Goal: Submit feedback/report problem

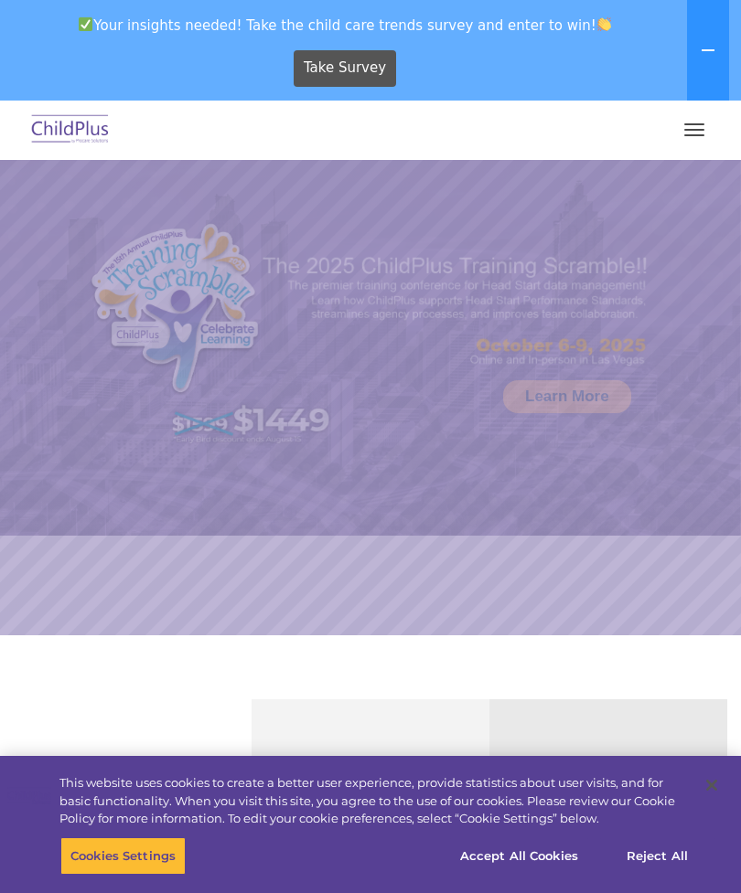
select select "MEDIUM"
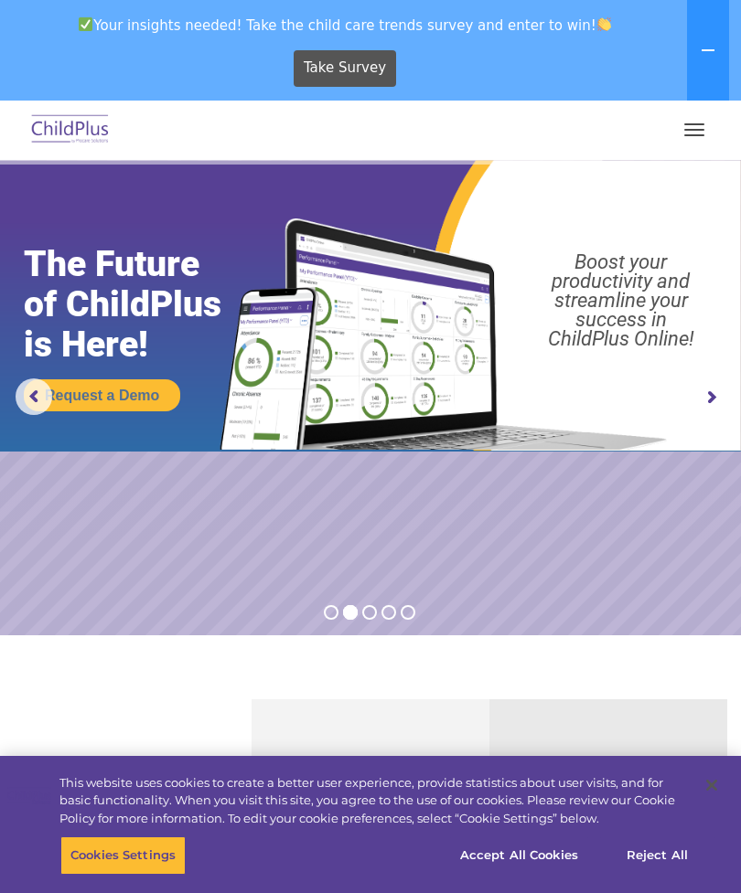
click at [693, 122] on button "button" at bounding box center [694, 129] width 38 height 29
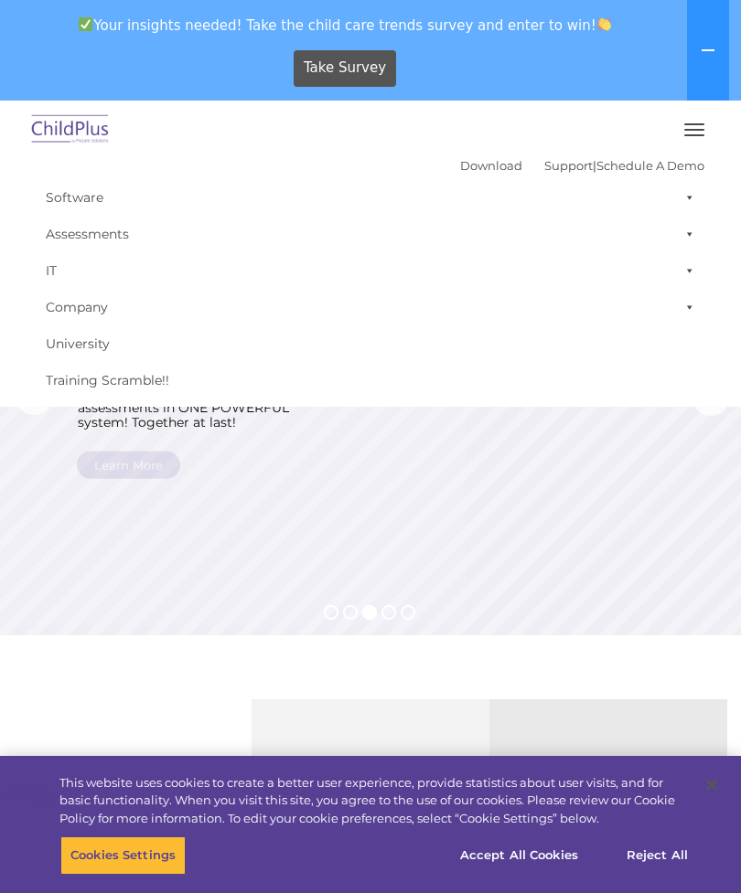
click at [78, 53] on div "Take Survey" at bounding box center [345, 68] width 676 height 50
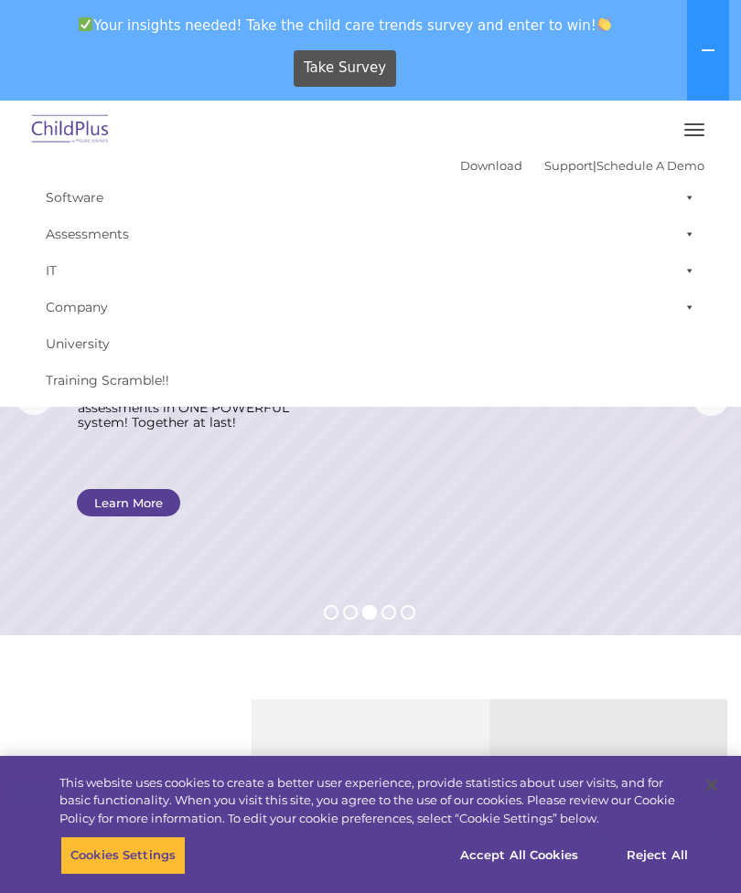
click at [591, 62] on div "Take Survey" at bounding box center [345, 68] width 676 height 50
click at [700, 50] on icon at bounding box center [707, 50] width 15 height 15
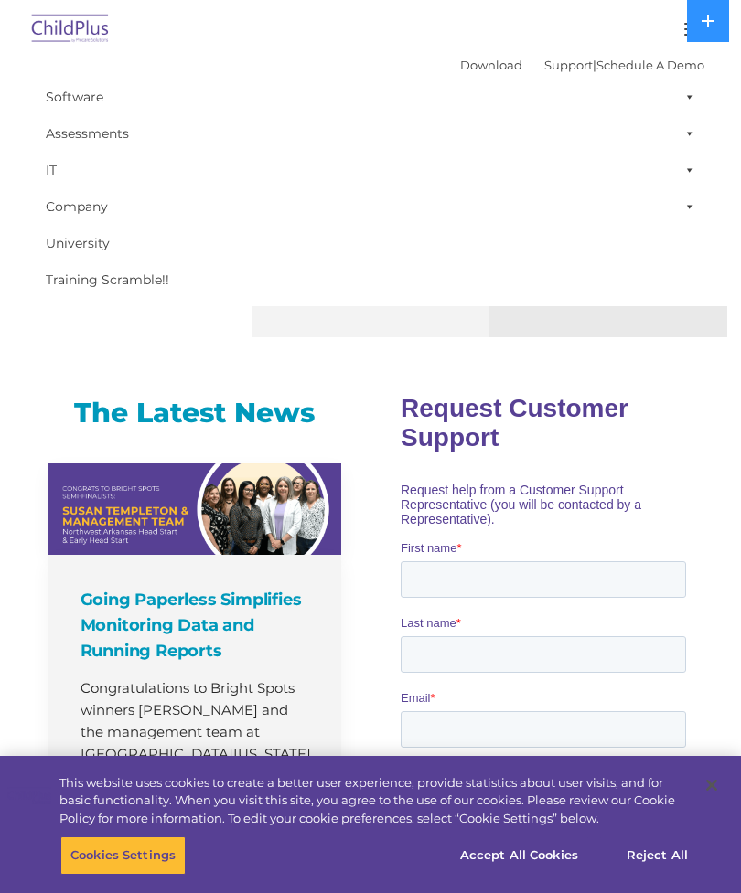
scroll to position [822, 0]
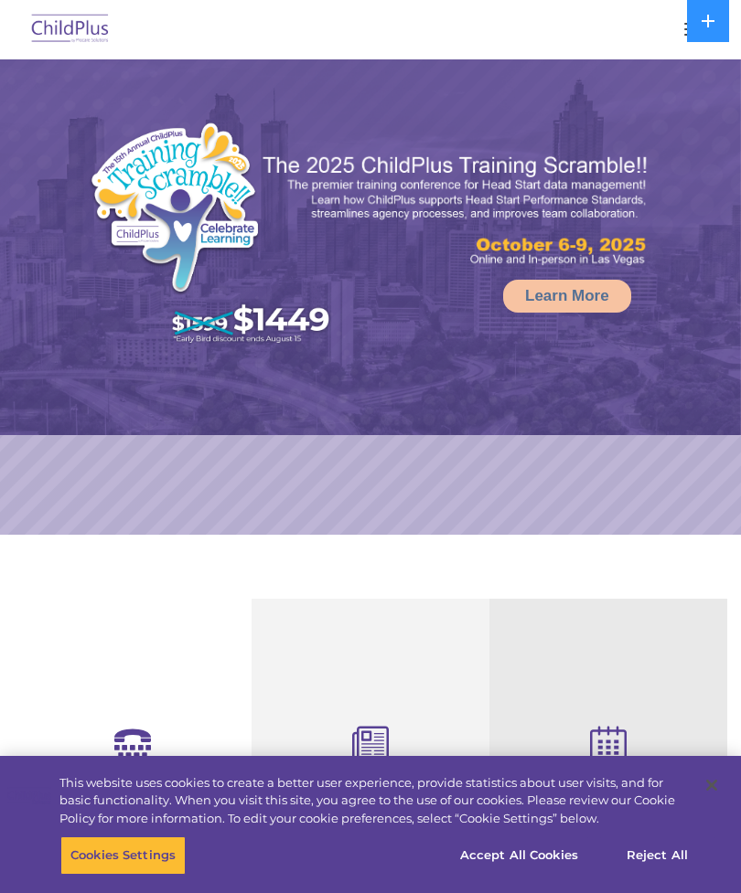
select select "MEDIUM"
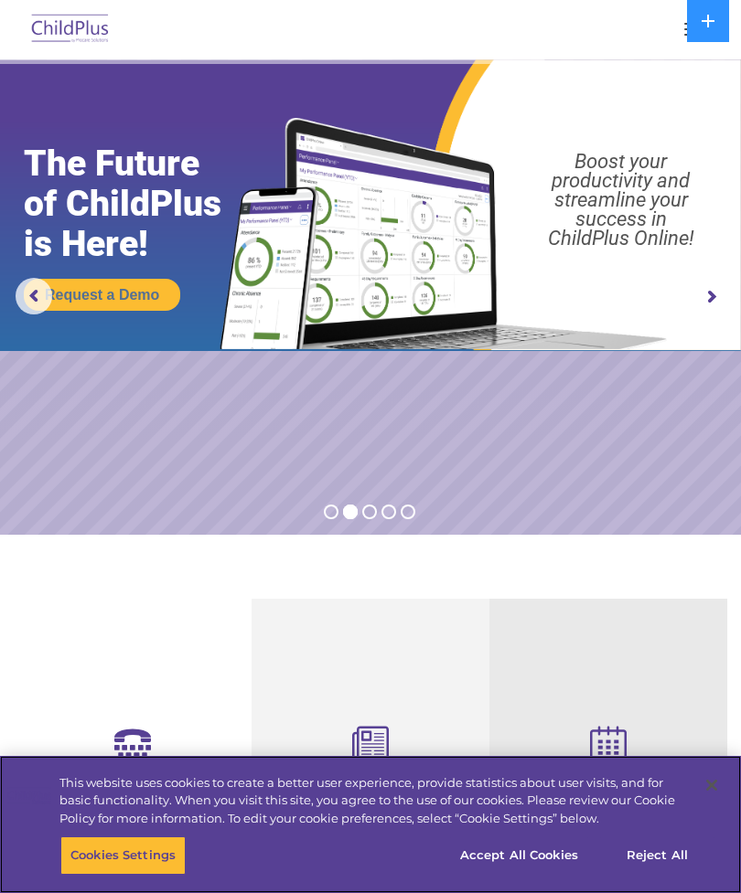
click at [527, 855] on button "Accept All Cookies" at bounding box center [519, 856] width 138 height 38
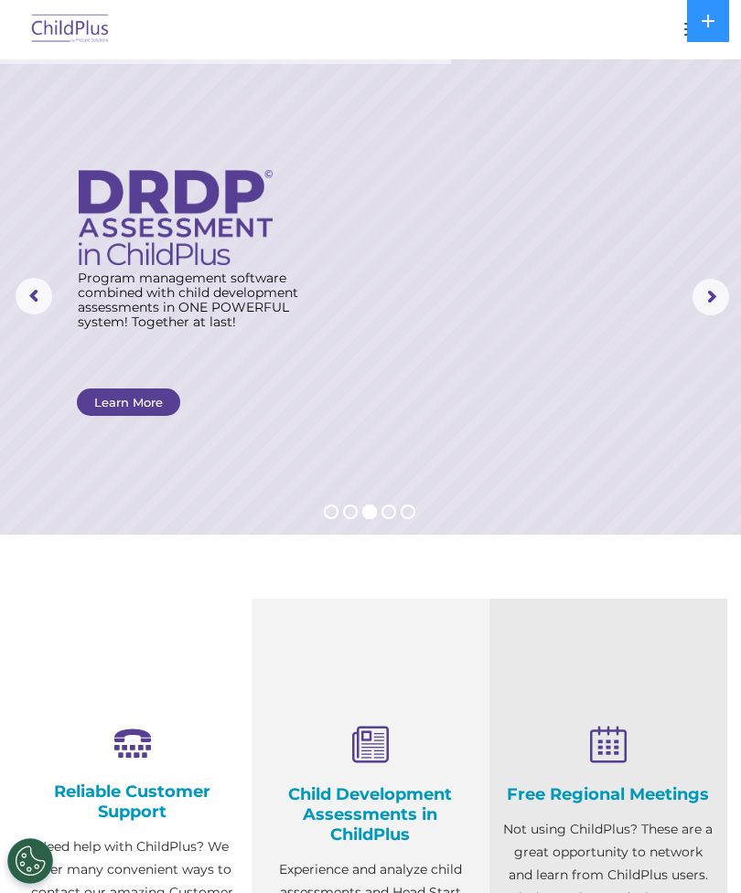
click at [75, 19] on img at bounding box center [70, 29] width 86 height 43
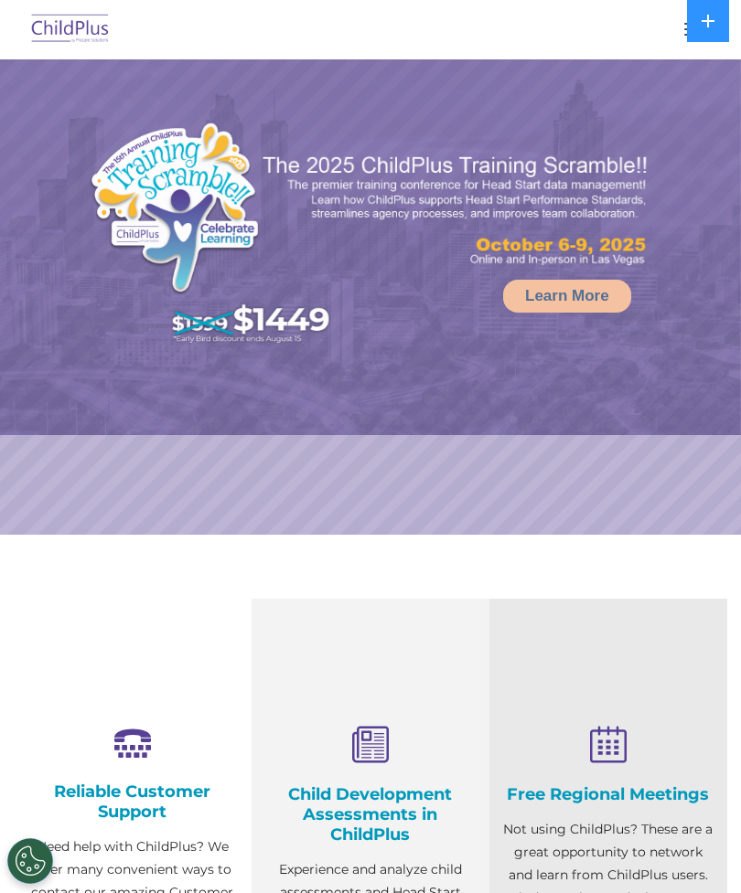
select select "MEDIUM"
